Goal: Navigation & Orientation: Find specific page/section

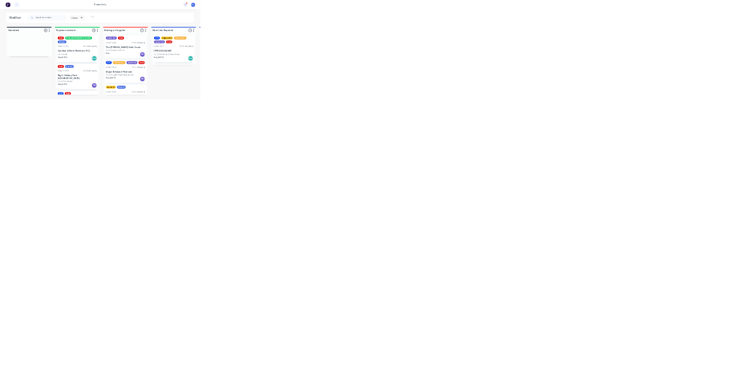
click at [64, 97] on div "Workflow Views Save new view None (Default) edit Ready for Pick Up edit Show/Hi…" at bounding box center [374, 197] width 748 height 300
click at [68, 113] on div at bounding box center [109, 113] width 168 height 19
click at [92, 191] on div at bounding box center [109, 167] width 168 height 88
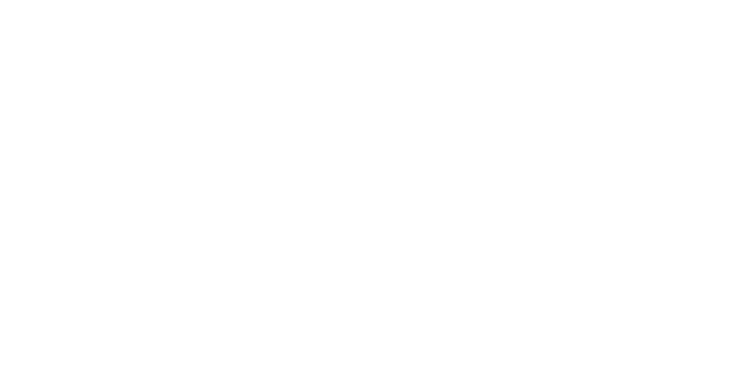
click at [625, 64] on button "Close" at bounding box center [604, 65] width 43 height 19
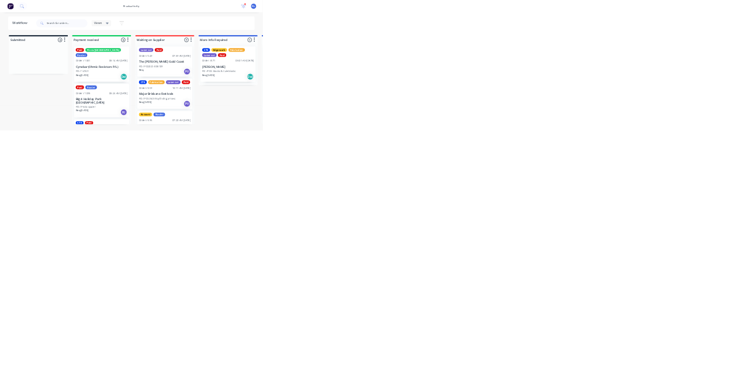
click at [35, 25] on img at bounding box center [30, 18] width 18 height 18
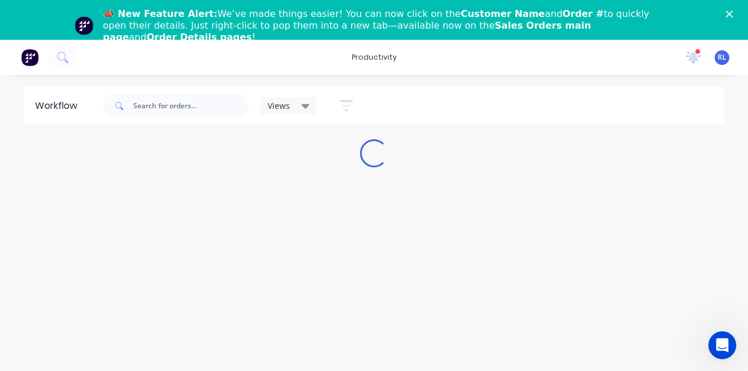
click at [728, 12] on icon "Close" at bounding box center [729, 14] width 7 height 7
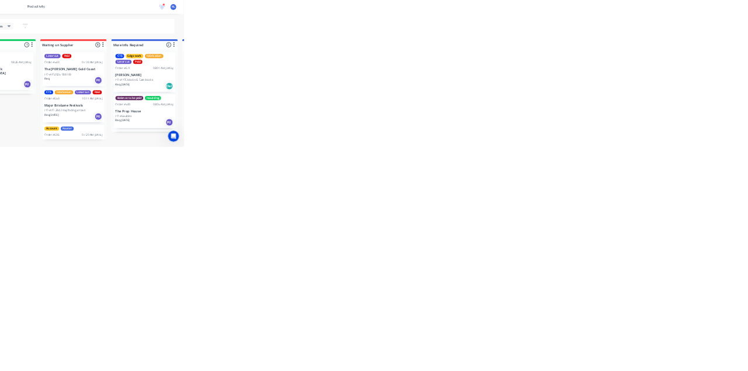
scroll to position [94, 0]
